Goal: Navigation & Orientation: Find specific page/section

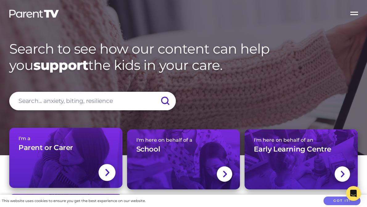
click at [68, 169] on link "I'm a Parent or Carer" at bounding box center [65, 158] width 113 height 60
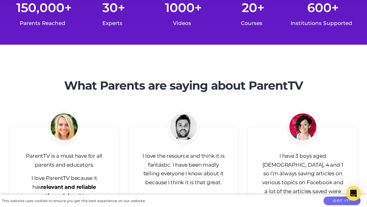
scroll to position [1398, 0]
